Goal: Navigation & Orientation: Go to known website

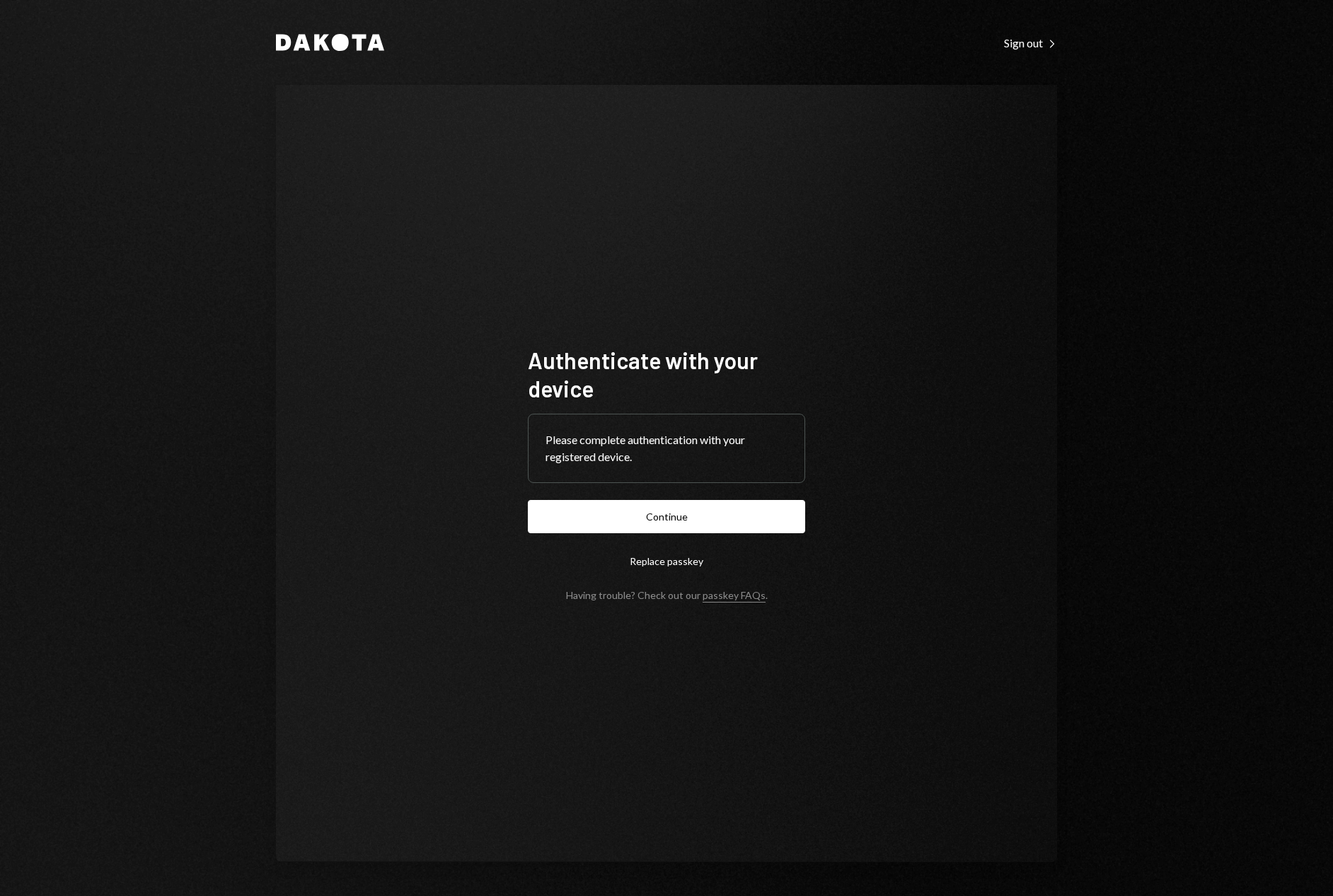
click at [690, 514] on button "Continue" at bounding box center [667, 517] width 278 height 33
